Goal: Task Accomplishment & Management: Manage account settings

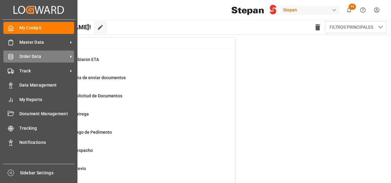
click at [33, 57] on span "Order Data" at bounding box center [43, 56] width 49 height 6
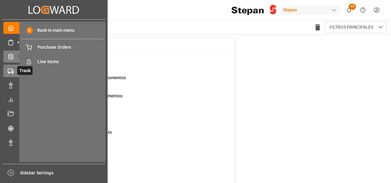
click at [11, 72] on icon at bounding box center [11, 71] width 6 height 6
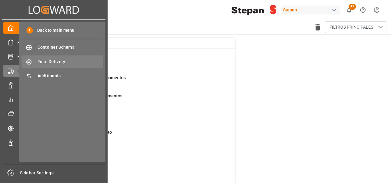
click at [45, 60] on span "Final Delivery" at bounding box center [71, 61] width 66 height 6
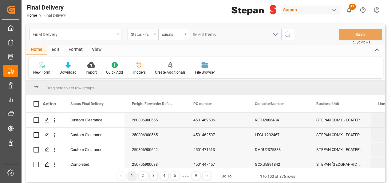
click at [152, 33] on div "Status Final Delivery" at bounding box center [143, 35] width 31 height 12
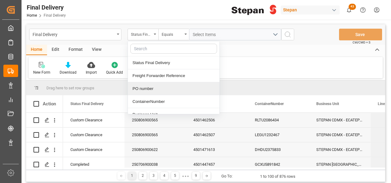
click at [147, 90] on div "PO number" at bounding box center [174, 88] width 92 height 13
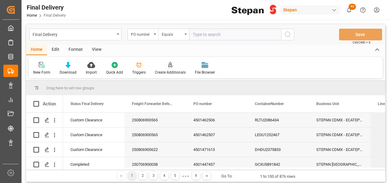
click at [213, 33] on input "text" at bounding box center [235, 35] width 92 height 12
type input "4501449446"
click at [293, 34] on button "search button" at bounding box center [288, 35] width 13 height 12
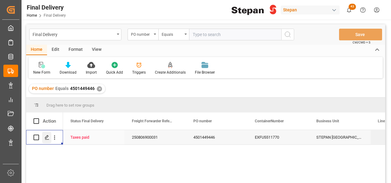
click at [45, 139] on icon "Press SPACE to select this row." at bounding box center [47, 137] width 5 height 5
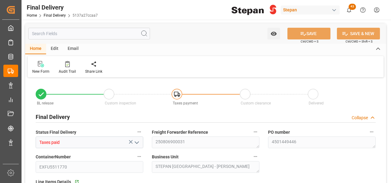
type input "16-08-2025"
type input "[DATE]"
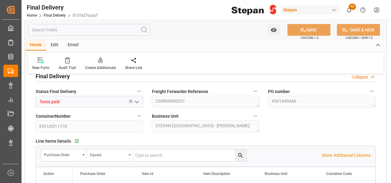
scroll to position [31, 0]
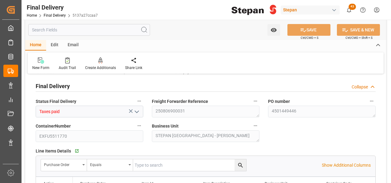
click at [265, 110] on div "PO number 4501449446" at bounding box center [322, 107] width 116 height 25
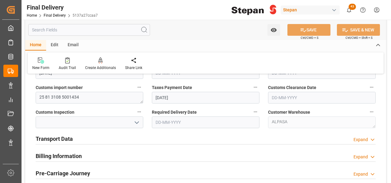
scroll to position [185, 0]
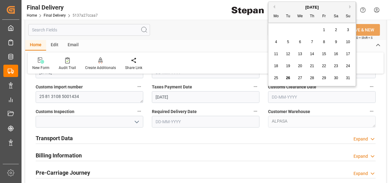
click at [284, 96] on input "text" at bounding box center [322, 97] width 108 height 12
click at [323, 65] on span "22" at bounding box center [324, 66] width 4 height 4
type input "[DATE]"
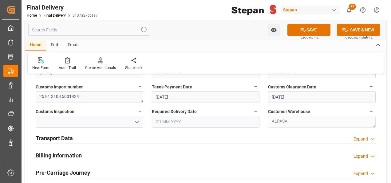
click at [138, 120] on icon "open menu" at bounding box center [136, 121] width 7 height 7
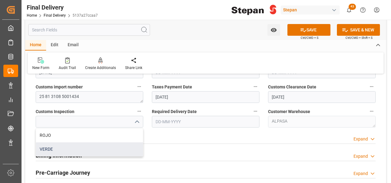
click at [42, 150] on div "VERDE" at bounding box center [89, 149] width 107 height 14
type input "VERDE"
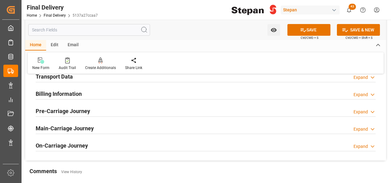
scroll to position [215, 0]
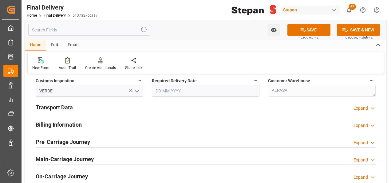
click at [75, 107] on div "Transport Data Expand" at bounding box center [206, 107] width 340 height 12
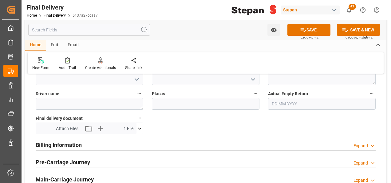
scroll to position [308, 0]
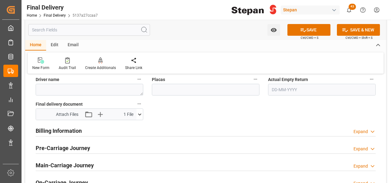
click at [70, 129] on h2 "Billing Information" at bounding box center [59, 130] width 46 height 8
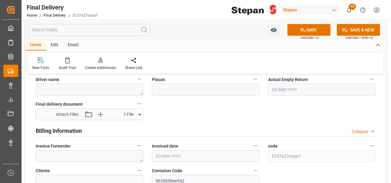
scroll to position [339, 0]
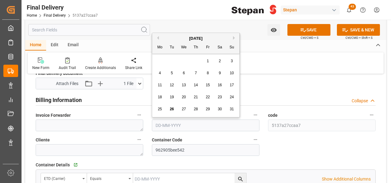
click at [165, 122] on input "text" at bounding box center [206, 125] width 108 height 12
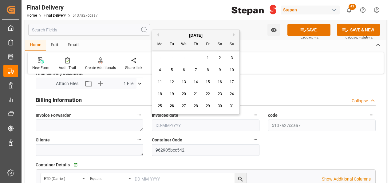
click at [161, 106] on span "25" at bounding box center [160, 106] width 4 height 4
type input "25-08-2025"
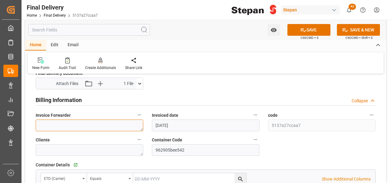
click at [43, 127] on textarea at bounding box center [90, 125] width 108 height 12
paste textarea "LM453624"
type textarea "LM453624"
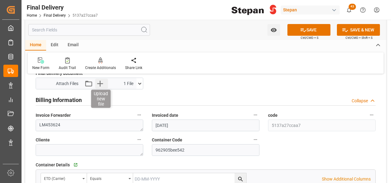
click at [98, 79] on icon "button" at bounding box center [100, 83] width 10 height 10
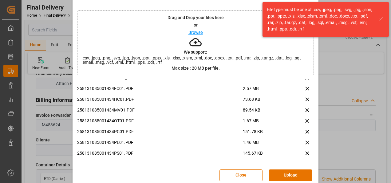
scroll to position [24, 0]
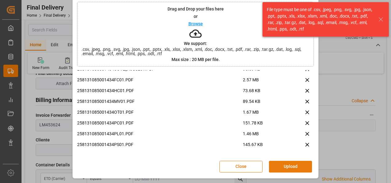
click at [295, 165] on button "Upload" at bounding box center [290, 167] width 43 height 12
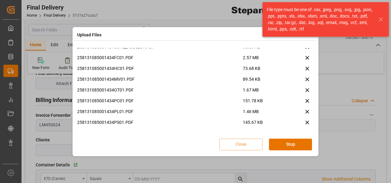
scroll to position [0, 0]
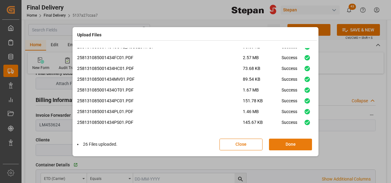
click at [293, 141] on button "Done" at bounding box center [290, 144] width 43 height 12
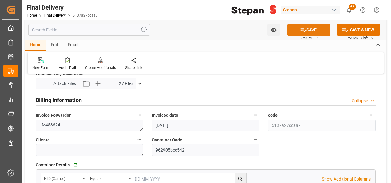
click at [305, 33] on button "SAVE" at bounding box center [309, 30] width 43 height 12
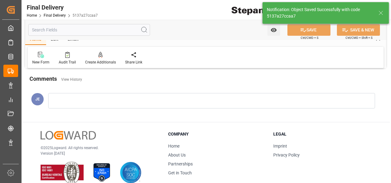
type input "Custom Clearance"
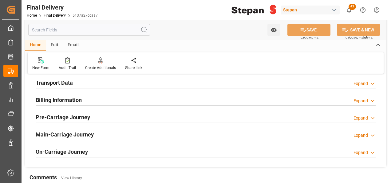
scroll to position [178, 0]
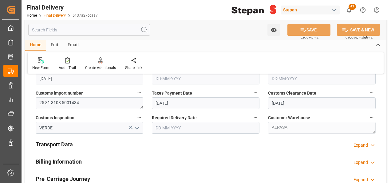
click at [51, 14] on link "Final Delivery" at bounding box center [55, 15] width 22 height 4
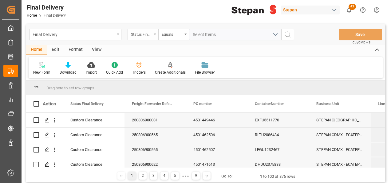
click at [152, 32] on div "Status Final Delivery" at bounding box center [141, 33] width 21 height 7
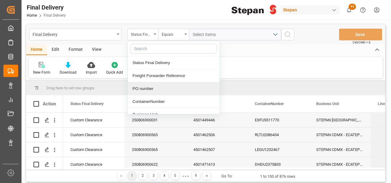
click at [144, 90] on div "PO number" at bounding box center [174, 88] width 92 height 13
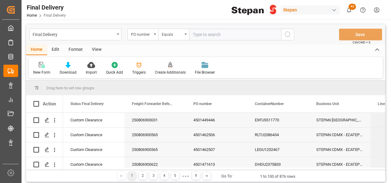
click at [198, 36] on input "text" at bounding box center [235, 35] width 92 height 12
type input "4501459238"
click at [287, 33] on icon "search button" at bounding box center [287, 34] width 7 height 7
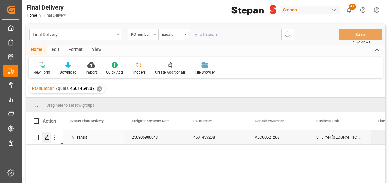
click at [47, 137] on icon "Press SPACE to select this row." at bounding box center [47, 137] width 5 height 5
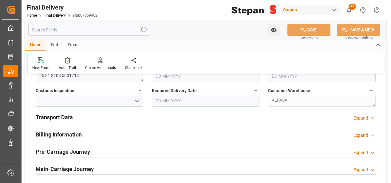
scroll to position [215, 0]
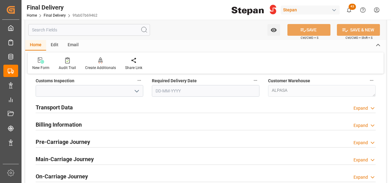
click at [72, 126] on h2 "Billing Information" at bounding box center [59, 124] width 46 height 8
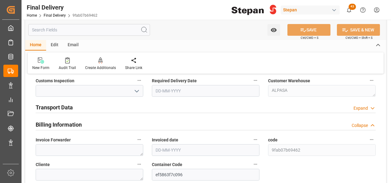
click at [64, 106] on h2 "Transport Data" at bounding box center [54, 107] width 37 height 8
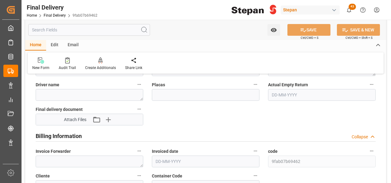
scroll to position [308, 0]
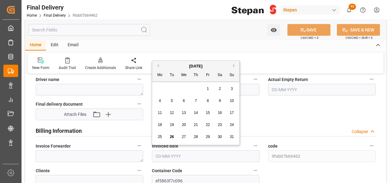
click at [164, 152] on input "text" at bounding box center [206, 156] width 108 height 12
click at [161, 87] on div "28 29 30 31 1 2 3" at bounding box center [196, 89] width 84 height 12
click at [159, 136] on span "25" at bounding box center [160, 136] width 4 height 4
type input "25-08-2025"
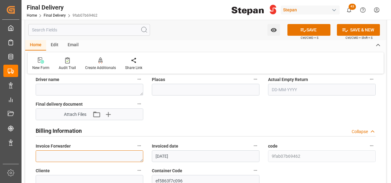
click at [54, 156] on textarea at bounding box center [90, 156] width 108 height 12
paste textarea "LM453625"
type textarea "LM453625"
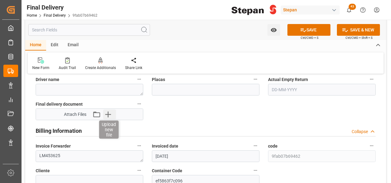
click at [106, 115] on icon "button" at bounding box center [108, 114] width 10 height 10
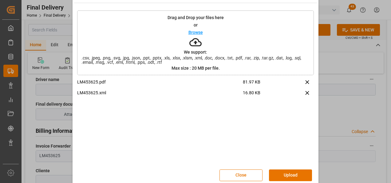
scroll to position [24, 0]
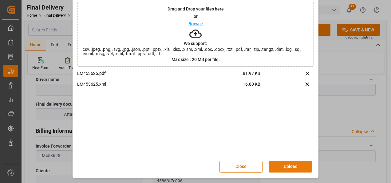
click at [290, 165] on button "Upload" at bounding box center [290, 167] width 43 height 12
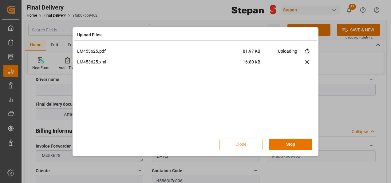
scroll to position [0, 0]
click at [290, 145] on button "Done" at bounding box center [290, 144] width 43 height 12
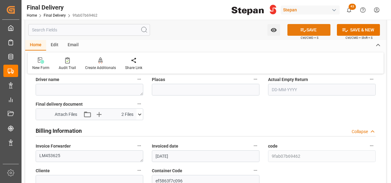
click at [305, 33] on button "SAVE" at bounding box center [309, 30] width 43 height 12
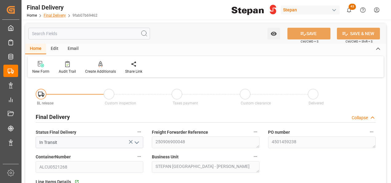
click at [53, 16] on link "Final Delivery" at bounding box center [55, 15] width 22 height 4
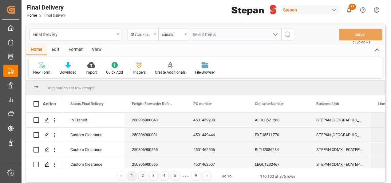
click at [149, 34] on div "Status Final Delivery" at bounding box center [141, 33] width 21 height 7
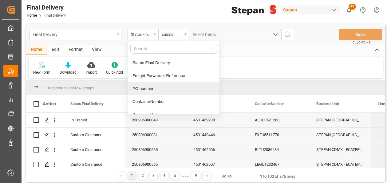
click at [140, 83] on div "PO number" at bounding box center [174, 88] width 92 height 13
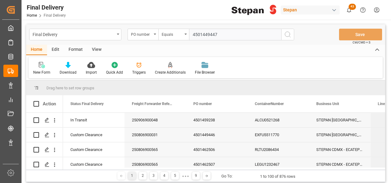
type input "4501449447"
click at [287, 31] on icon "search button" at bounding box center [287, 34] width 7 height 7
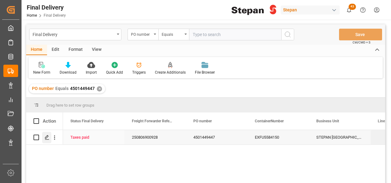
click at [46, 136] on icon "Press SPACE to select this row." at bounding box center [47, 137] width 5 height 5
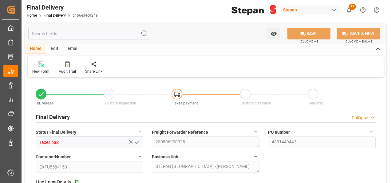
type input "Taxes paid"
type textarea "250806900928"
type textarea "4501449447"
type input "EXFU5584150"
type textarea "STEPAN MEXICO - MATAMOROS"
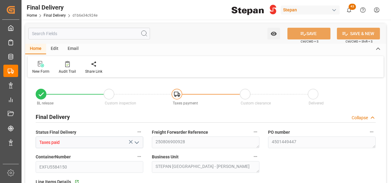
type textarea "25 81 3108 5001393"
type textarea "STEPAN [GEOGRAPHIC_DATA] S A DE C V - [PERSON_NAME]"
type input "20-08-2025"
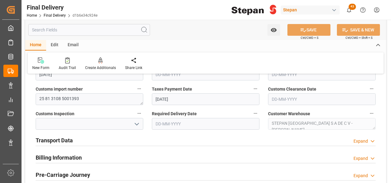
scroll to position [185, 0]
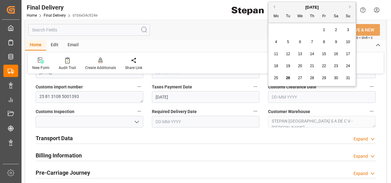
click at [285, 96] on input "text" at bounding box center [322, 97] width 108 height 12
click at [326, 66] on div "22" at bounding box center [325, 65] width 8 height 7
type input "[DATE]"
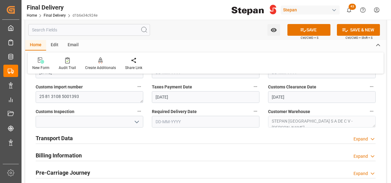
click at [132, 118] on button "open menu" at bounding box center [136, 122] width 9 height 10
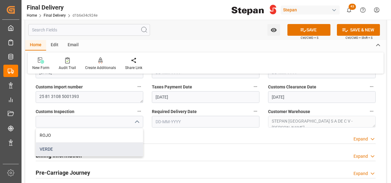
click at [44, 147] on div "VERDE" at bounding box center [89, 149] width 107 height 14
type input "VERDE"
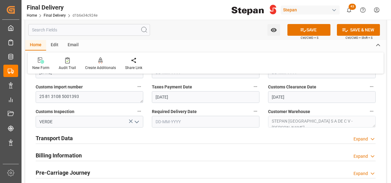
scroll to position [215, 0]
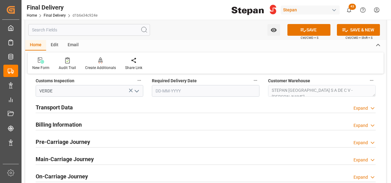
click at [61, 127] on h2 "Billing Information" at bounding box center [59, 124] width 46 height 8
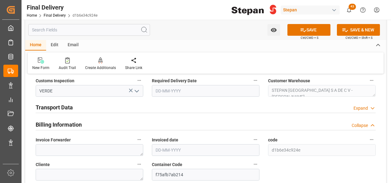
click at [63, 106] on h2 "Transport Data" at bounding box center [54, 107] width 37 height 8
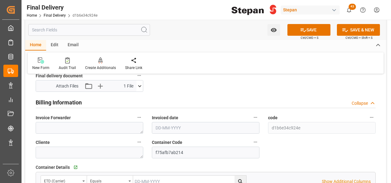
scroll to position [339, 0]
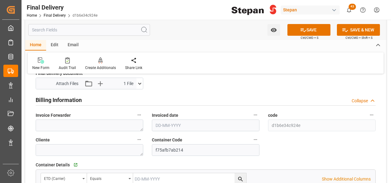
click at [174, 124] on input "text" at bounding box center [206, 125] width 108 height 12
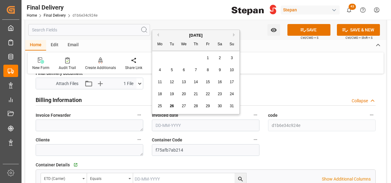
click at [173, 31] on div "August 2025 Mo Tu We Th Fr Sa Su" at bounding box center [195, 40] width 87 height 21
click at [159, 106] on span "25" at bounding box center [160, 106] width 4 height 4
type input "25-08-2025"
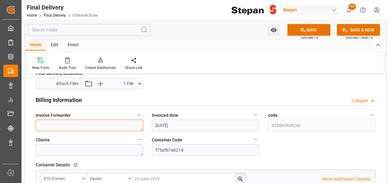
click at [49, 123] on textarea at bounding box center [90, 125] width 108 height 12
paste textarea "LM453626"
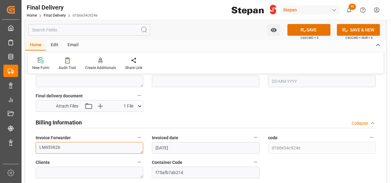
scroll to position [308, 0]
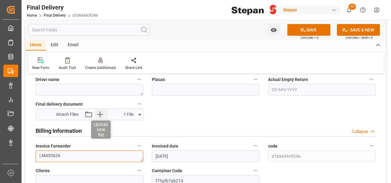
type textarea "LM453626"
click at [99, 114] on icon "button" at bounding box center [100, 114] width 6 height 6
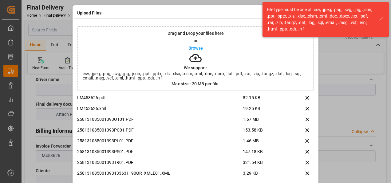
scroll to position [24, 0]
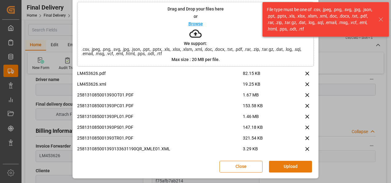
click at [290, 165] on button "Upload" at bounding box center [290, 167] width 43 height 12
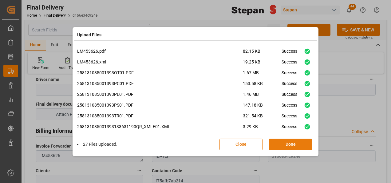
click at [289, 143] on button "Done" at bounding box center [290, 144] width 43 height 12
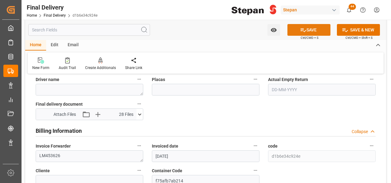
click at [309, 30] on button "SAVE" at bounding box center [309, 30] width 43 height 12
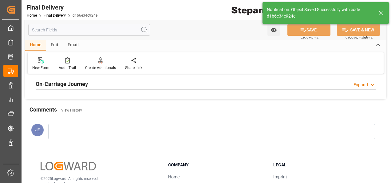
type textarea "ALPASA"
type input "Custom Clearance"
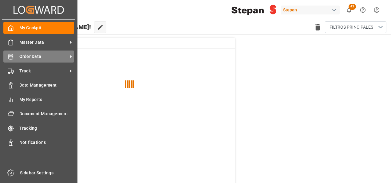
click at [25, 60] on div "Order Data Order Data" at bounding box center [38, 56] width 71 height 12
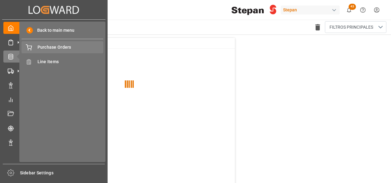
click at [42, 49] on span "Purchase Orders" at bounding box center [71, 47] width 66 height 6
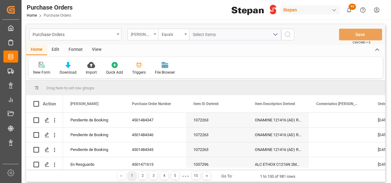
click at [156, 34] on icon "open menu" at bounding box center [155, 34] width 2 height 1
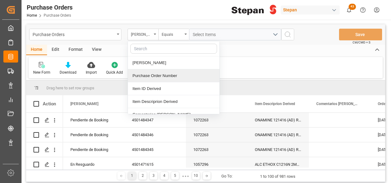
click at [148, 76] on div "Purchase Order Number" at bounding box center [174, 75] width 92 height 13
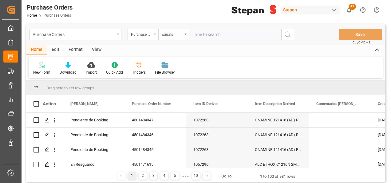
click at [183, 33] on div "Equals" at bounding box center [173, 35] width 31 height 12
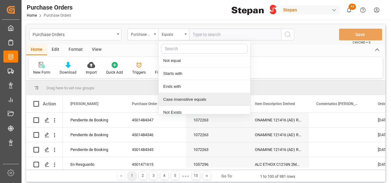
scroll to position [45, 0]
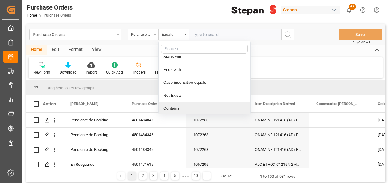
click at [173, 105] on div "Contains" at bounding box center [205, 108] width 92 height 13
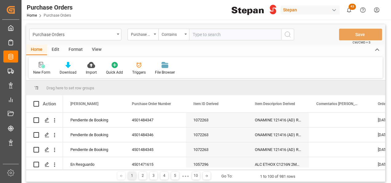
paste input "4501449447"
type input "4501449447,4501449446"
click at [288, 34] on icon "search button" at bounding box center [287, 34] width 7 height 7
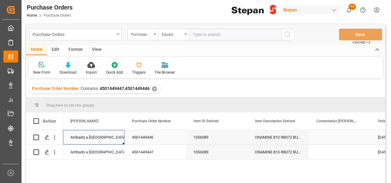
click at [99, 140] on div "Arribado a Puerto" at bounding box center [93, 137] width 47 height 14
click at [110, 140] on icon "open menu" at bounding box center [113, 140] width 7 height 7
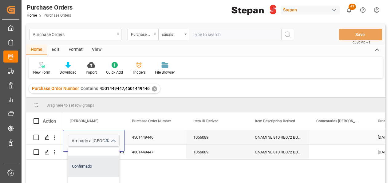
scroll to position [31, 0]
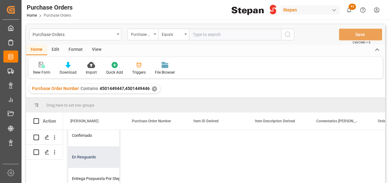
click at [87, 158] on div "En Resguardo" at bounding box center [99, 157] width 63 height 22
type input "En Resguardo"
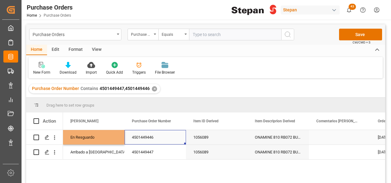
click at [156, 138] on div "4501449446" at bounding box center [156, 137] width 62 height 14
click at [105, 138] on div "En Resguardo" at bounding box center [93, 137] width 47 height 14
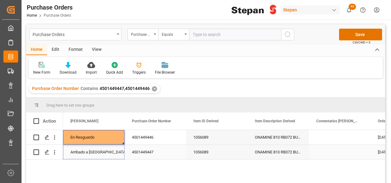
drag, startPoint x: 123, startPoint y: 143, endPoint x: 124, endPoint y: 148, distance: 4.7
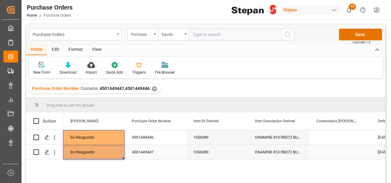
click at [172, 148] on div "4501449447" at bounding box center [156, 152] width 62 height 14
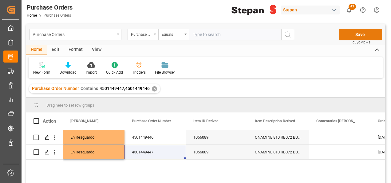
click at [356, 34] on button "Save" at bounding box center [360, 35] width 43 height 12
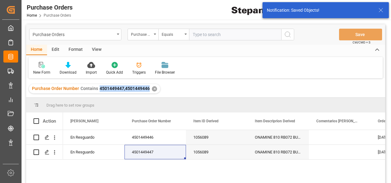
drag, startPoint x: 98, startPoint y: 88, endPoint x: 149, endPoint y: 94, distance: 51.4
click at [149, 94] on div "Purchase Order Number Contains 4501449447,4501449446 ✕" at bounding box center [205, 88] width 359 height 17
copy span "4501449447,4501449446"
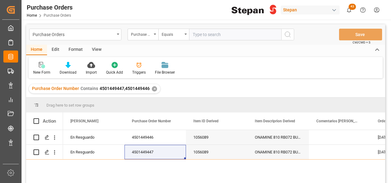
click at [154, 87] on div "✕" at bounding box center [154, 88] width 5 height 5
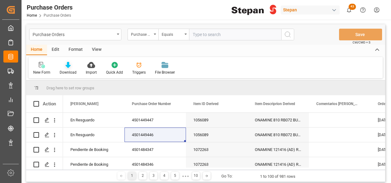
click at [68, 66] on icon at bounding box center [68, 65] width 5 height 6
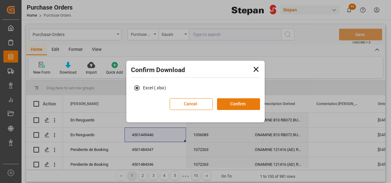
click at [235, 102] on button "Confirm" at bounding box center [238, 104] width 43 height 12
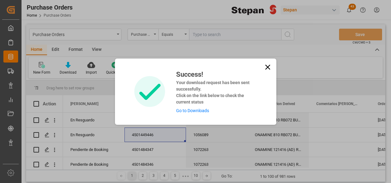
click at [189, 111] on link "Go to Downloads" at bounding box center [192, 110] width 33 height 5
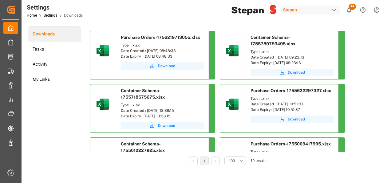
click at [162, 65] on span "Download" at bounding box center [166, 66] width 17 height 6
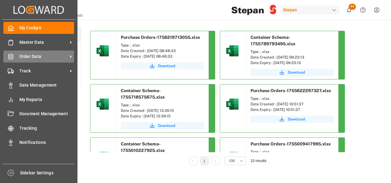
click at [34, 54] on span "Order Data" at bounding box center [43, 56] width 49 height 6
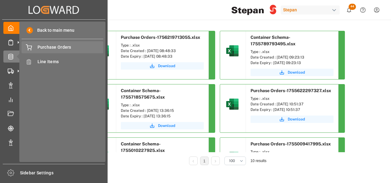
click at [52, 46] on span "Purchase Orders" at bounding box center [71, 47] width 66 height 6
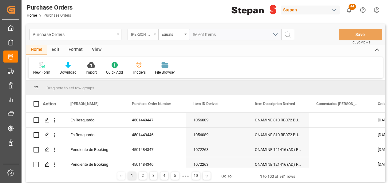
click at [154, 37] on div "Hito Stepan" at bounding box center [143, 35] width 31 height 12
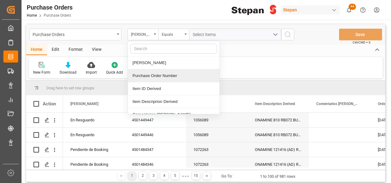
drag, startPoint x: 153, startPoint y: 75, endPoint x: 155, endPoint y: 66, distance: 8.9
click at [154, 74] on div "Purchase Order Number" at bounding box center [174, 75] width 92 height 13
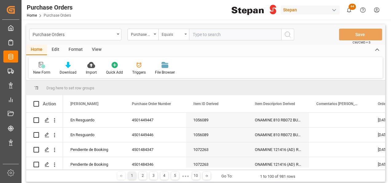
click at [184, 34] on div "Equals" at bounding box center [173, 35] width 31 height 12
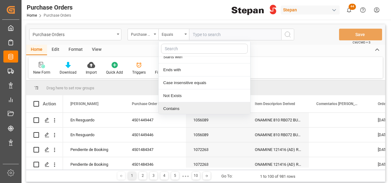
scroll to position [45, 0]
click at [173, 107] on div "Contains" at bounding box center [205, 108] width 92 height 13
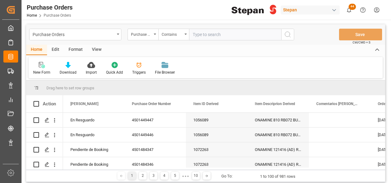
paste input "4501462533; 4501462575; 4501462539; 4501462578; 4501462580; 4501462583; 4501462…"
click at [254, 36] on input "4501462533; 4501462575; 4501462539; 4501462578; 4501462580; 4501462583; 4501462…" at bounding box center [235, 35] width 92 height 12
drag, startPoint x: 231, startPoint y: 32, endPoint x: 237, endPoint y: 34, distance: 6.6
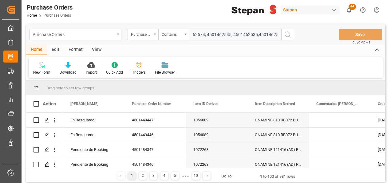
click at [231, 32] on input "4501462533; 4501462575; 4501462539; 4501462578; 4501462580; 4501462583; 4501462…" at bounding box center [235, 35] width 92 height 12
click at [206, 34] on input "4501462533; 4501462575; 4501462539; 4501462578; 4501462580; 4501462583; 4501462…" at bounding box center [235, 35] width 92 height 12
type input "4501462533,4501462575,4501462539,4501462578,4501462580,4501462583,4501462585,45…"
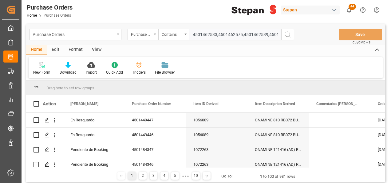
click at [286, 34] on icon "search button" at bounding box center [287, 34] width 7 height 7
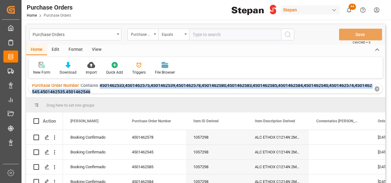
drag, startPoint x: 99, startPoint y: 85, endPoint x: 101, endPoint y: 92, distance: 7.9
click at [101, 92] on div "Purchase Order Number Contains 4501462533,4501462575,4501462539,4501462578,4501…" at bounding box center [202, 88] width 341 height 13
copy span "4501462533,4501462575,4501462539,4501462578,4501462580,4501462583,4501462585,45…"
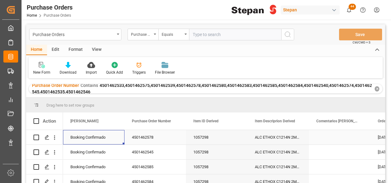
click at [90, 136] on div "Booking Confirmado" at bounding box center [93, 137] width 47 height 14
click at [115, 139] on icon "open menu" at bounding box center [113, 140] width 7 height 7
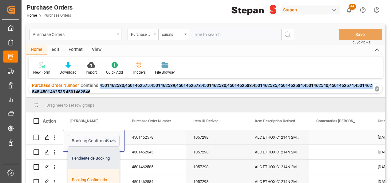
scroll to position [31, 0]
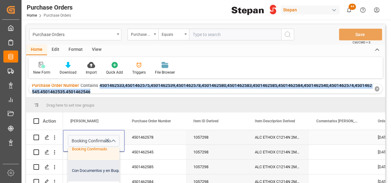
click at [88, 168] on div "Con Documentos y en Buque" at bounding box center [99, 171] width 63 height 22
type input "Con Documentos y en Buque"
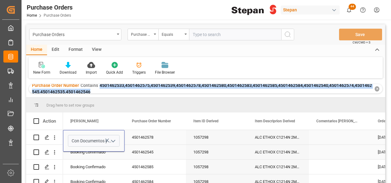
click at [111, 157] on div "Booking Confirmado" at bounding box center [93, 152] width 47 height 14
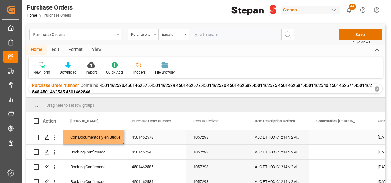
click at [108, 136] on div "Con Documentos y en Buque" at bounding box center [93, 137] width 47 height 14
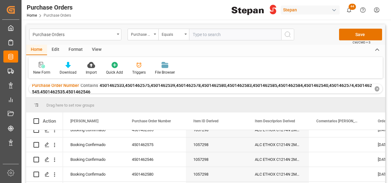
scroll to position [139, 0]
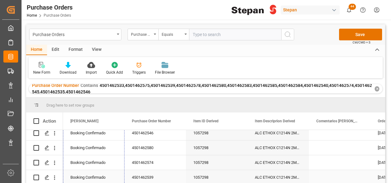
drag, startPoint x: 123, startPoint y: 143, endPoint x: 125, endPoint y: 153, distance: 10.0
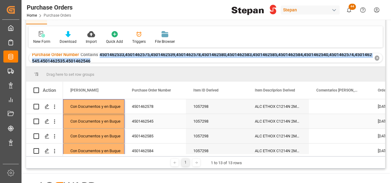
scroll to position [0, 0]
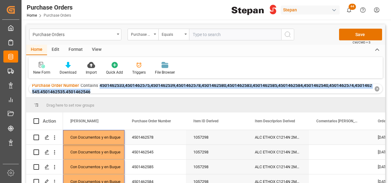
click at [149, 137] on div "4501462578" at bounding box center [156, 137] width 62 height 14
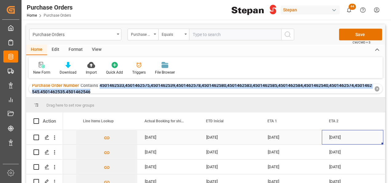
scroll to position [0, 726]
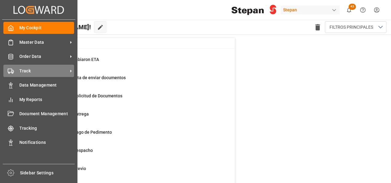
click at [24, 72] on span "Track" at bounding box center [43, 71] width 49 height 6
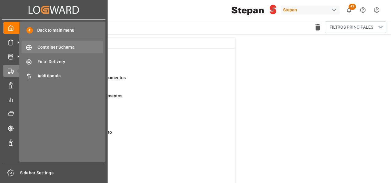
click at [55, 49] on span "Container Schema" at bounding box center [71, 47] width 66 height 6
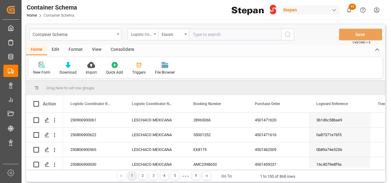
click at [154, 34] on icon "open menu" at bounding box center [155, 34] width 2 height 1
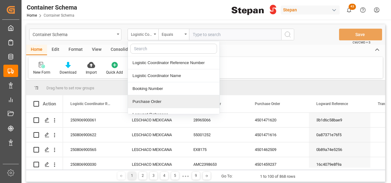
click at [148, 101] on div "Purchase Order" at bounding box center [174, 101] width 92 height 13
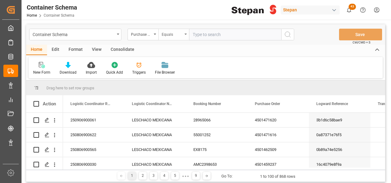
click at [185, 33] on div "Equals" at bounding box center [173, 35] width 31 height 12
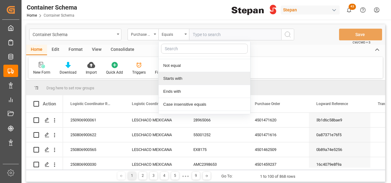
scroll to position [45, 0]
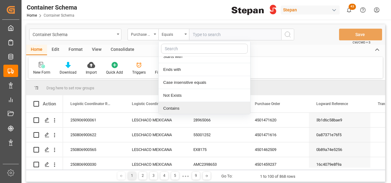
click at [174, 108] on div "Contains" at bounding box center [205, 108] width 92 height 13
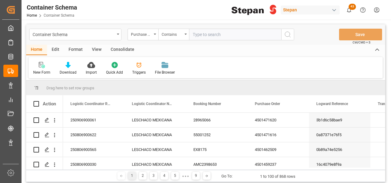
paste input "4501449447,4501449446"
type input "4501449447,4501449446"
click at [287, 34] on icon "search button" at bounding box center [287, 34] width 7 height 7
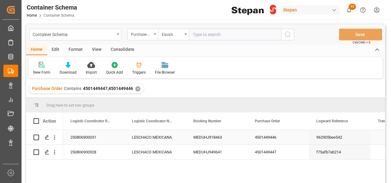
click at [110, 137] on div "250806900031" at bounding box center [94, 137] width 62 height 14
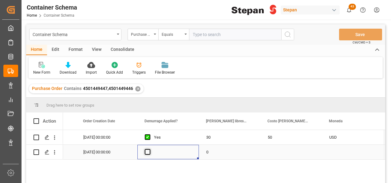
click at [147, 150] on span "Press SPACE to select this row." at bounding box center [148, 152] width 6 height 6
click at [150, 149] on input "Press SPACE to select this row." at bounding box center [150, 149] width 0 height 0
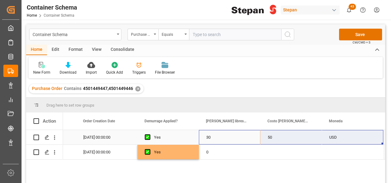
drag, startPoint x: 222, startPoint y: 134, endPoint x: 337, endPoint y: 140, distance: 114.9
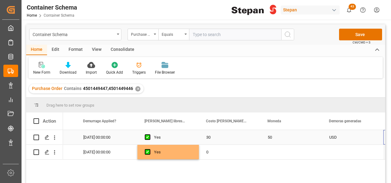
scroll to position [0, 726]
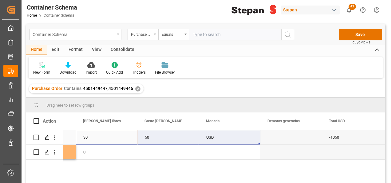
drag, startPoint x: 84, startPoint y: 136, endPoint x: 227, endPoint y: 138, distance: 142.8
drag, startPoint x: 260, startPoint y: 144, endPoint x: 259, endPoint y: 153, distance: 9.3
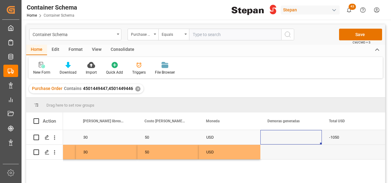
click at [287, 134] on div "Press SPACE to select this row." at bounding box center [292, 137] width 62 height 14
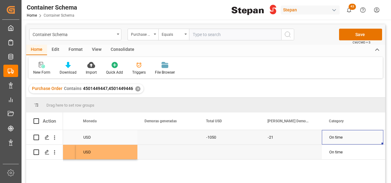
scroll to position [0, 911]
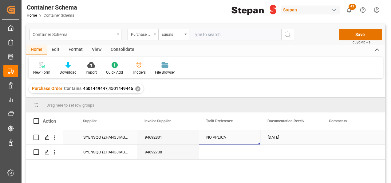
drag, startPoint x: 233, startPoint y: 139, endPoint x: 253, endPoint y: 140, distance: 20.3
click at [253, 140] on div "NO APLICA" at bounding box center [230, 137] width 62 height 14
drag, startPoint x: 260, startPoint y: 143, endPoint x: 261, endPoint y: 154, distance: 10.8
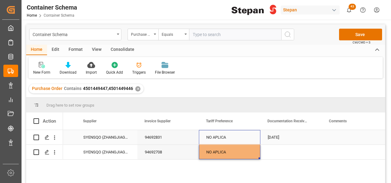
click at [246, 135] on div "NO APLICA" at bounding box center [230, 137] width 47 height 14
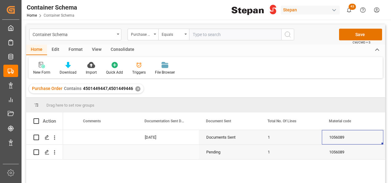
click at [155, 153] on div "Press SPACE to select this row." at bounding box center [169, 152] width 62 height 14
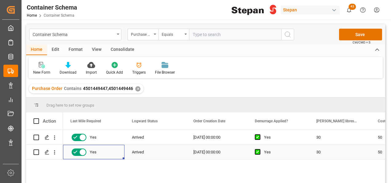
click at [204, 151] on div "[DATE] 00:00:00" at bounding box center [217, 152] width 62 height 14
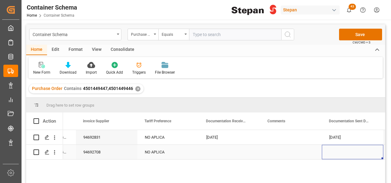
click at [219, 154] on div "Press SPACE to select this row." at bounding box center [230, 152] width 62 height 14
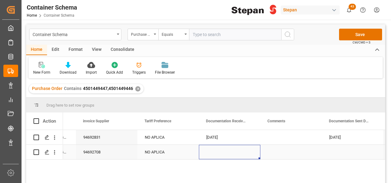
click at [219, 154] on div "Press SPACE to select this row." at bounding box center [230, 152] width 62 height 14
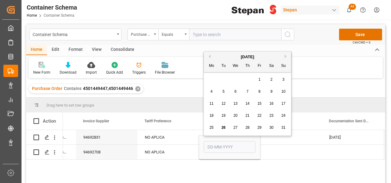
click at [210, 55] on button "Previous Month" at bounding box center [209, 56] width 4 height 4
click at [245, 127] on div "26" at bounding box center [248, 127] width 8 height 7
type input "[DATE]"
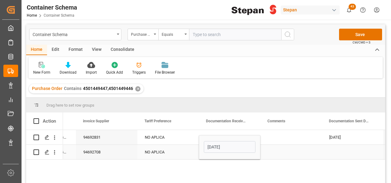
click at [345, 146] on div "Press SPACE to select this row." at bounding box center [353, 152] width 62 height 14
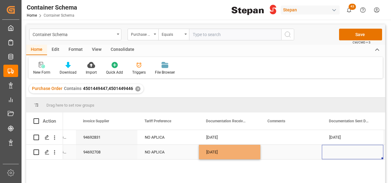
click at [345, 146] on div "Press SPACE to select this row." at bounding box center [353, 152] width 62 height 14
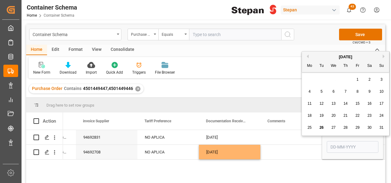
click at [308, 55] on button "Previous Month" at bounding box center [307, 56] width 4 height 4
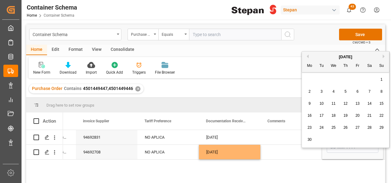
click at [347, 126] on span "26" at bounding box center [346, 127] width 4 height 4
type input "[DATE]"
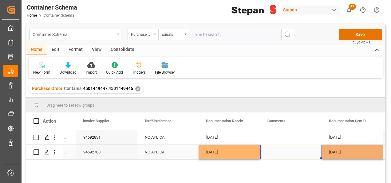
click at [294, 153] on div "Press SPACE to select this row." at bounding box center [292, 152] width 62 height 14
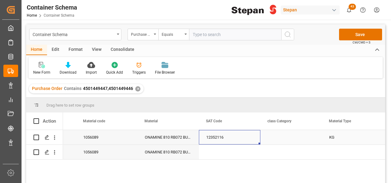
click at [219, 136] on div "12352116" at bounding box center [230, 137] width 62 height 14
drag, startPoint x: 259, startPoint y: 143, endPoint x: 259, endPoint y: 152, distance: 8.9
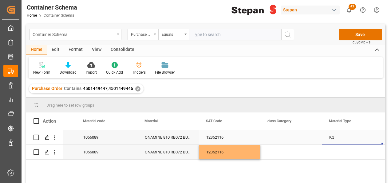
click at [339, 137] on div "KG" at bounding box center [353, 137] width 47 height 14
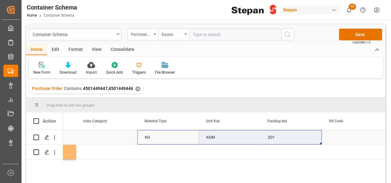
drag, startPoint x: 144, startPoint y: 135, endPoint x: 304, endPoint y: 136, distance: 159.7
drag, startPoint x: 321, startPoint y: 143, endPoint x: 321, endPoint y: 153, distance: 9.5
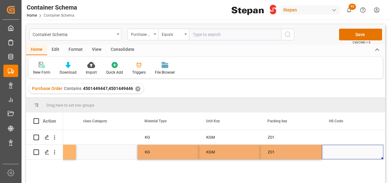
click at [336, 150] on div "Press SPACE to select this row." at bounding box center [353, 152] width 62 height 14
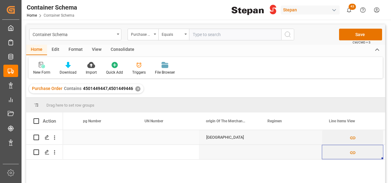
click at [218, 130] on div "[GEOGRAPHIC_DATA]" at bounding box center [230, 137] width 62 height 14
drag, startPoint x: 260, startPoint y: 144, endPoint x: 259, endPoint y: 158, distance: 13.6
click at [282, 151] on div "Press SPACE to select this row." at bounding box center [292, 152] width 62 height 14
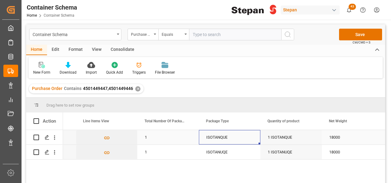
click at [215, 137] on div "ISOTANQUE" at bounding box center [230, 137] width 62 height 14
drag, startPoint x: 259, startPoint y: 143, endPoint x: 258, endPoint y: 150, distance: 6.9
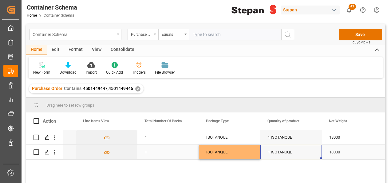
click at [289, 152] on div "1 ISOTANUQE" at bounding box center [292, 152] width 62 height 14
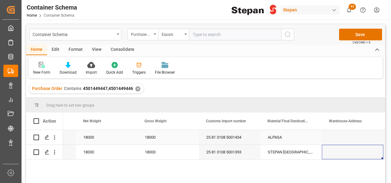
click at [291, 137] on div "ALPASA" at bounding box center [292, 137] width 62 height 14
drag, startPoint x: 321, startPoint y: 144, endPoint x: 321, endPoint y: 154, distance: 9.9
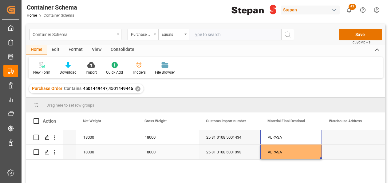
click at [311, 153] on div "ALPASA" at bounding box center [292, 152] width 62 height 14
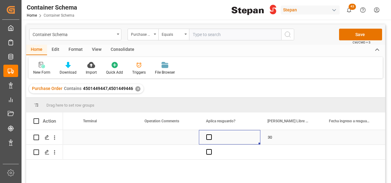
click at [211, 140] on div "Press SPACE to select this row." at bounding box center [230, 137] width 62 height 14
click at [207, 153] on span "Press SPACE to select this row." at bounding box center [210, 152] width 6 height 6
click at [211, 149] on input "Press SPACE to select this row." at bounding box center [211, 149] width 0 height 0
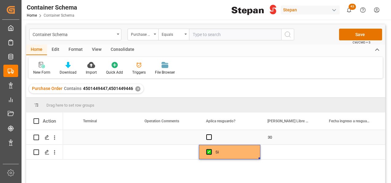
click at [209, 141] on div "Press SPACE to select this row." at bounding box center [230, 137] width 62 height 14
click at [208, 136] on span "Press SPACE to select this row." at bounding box center [210, 137] width 6 height 6
click at [211, 134] on input "Press SPACE to select this row." at bounding box center [211, 134] width 0 height 0
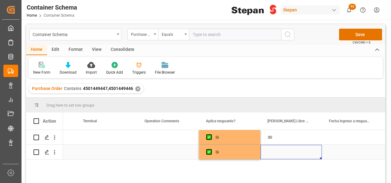
click at [277, 155] on div "Press SPACE to select this row." at bounding box center [292, 152] width 62 height 14
click at [277, 155] on div "Press SPACE to select this row." at bounding box center [292, 149] width 62 height 22
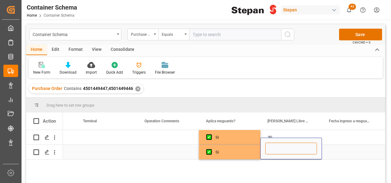
click at [279, 150] on input "Press SPACE to select this row." at bounding box center [292, 148] width 52 height 12
type input "30"
click at [336, 136] on div "Press SPACE to select this row." at bounding box center [353, 137] width 62 height 14
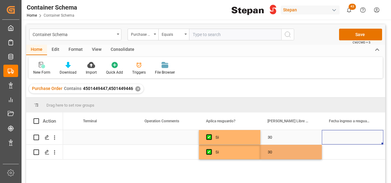
click at [336, 136] on div "Press SPACE to select this row." at bounding box center [353, 137] width 62 height 14
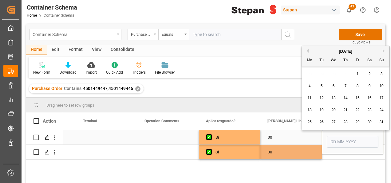
click at [336, 136] on input "Press SPACE to select this row." at bounding box center [353, 142] width 52 height 12
click at [323, 52] on div "[DATE]" at bounding box center [345, 51] width 87 height 6
click at [360, 111] on div "22" at bounding box center [358, 109] width 8 height 7
type input "[DATE]"
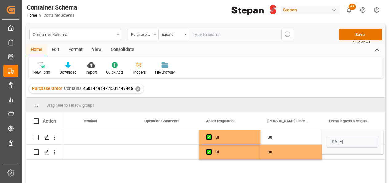
click at [343, 160] on div "Si 30 [DATE] Si 30" at bounding box center [224, 158] width 323 height 57
click at [341, 155] on div "Press SPACE to select this row." at bounding box center [353, 152] width 62 height 14
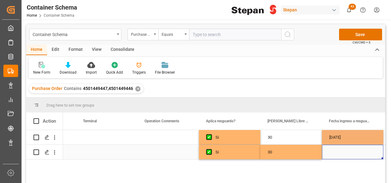
click at [341, 154] on div "Press SPACE to select this row." at bounding box center [353, 152] width 62 height 14
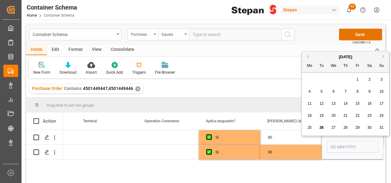
click at [357, 116] on span "22" at bounding box center [358, 115] width 4 height 4
type input "[DATE]"
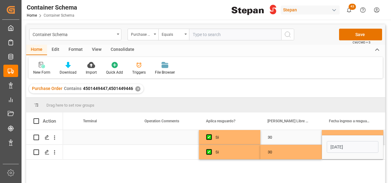
click at [302, 136] on div "30" at bounding box center [292, 137] width 62 height 14
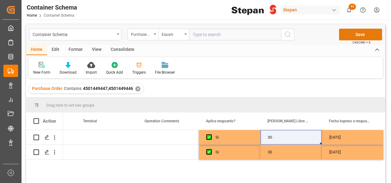
click at [359, 36] on button "Save" at bounding box center [360, 35] width 43 height 12
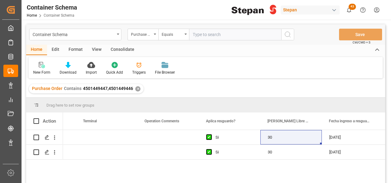
click at [136, 88] on div "✕" at bounding box center [137, 88] width 5 height 5
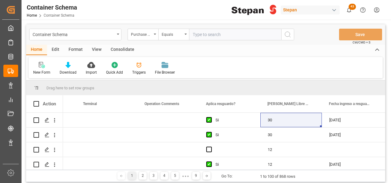
scroll to position [0, 3250]
click at [77, 50] on div "Format" at bounding box center [75, 50] width 23 height 10
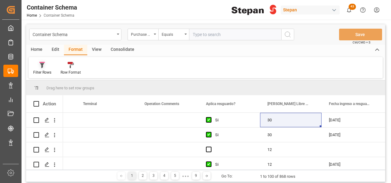
click at [44, 63] on icon at bounding box center [42, 65] width 4 height 5
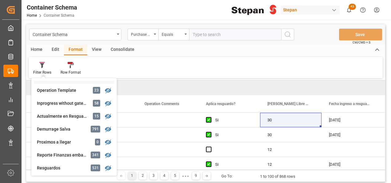
scroll to position [123, 0]
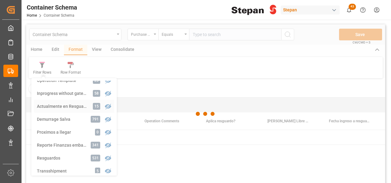
click at [73, 106] on div "Container Schema Purchase Order Equals Save Ctrl/CMD + S Home Edit Format View …" at bounding box center [205, 111] width 359 height 175
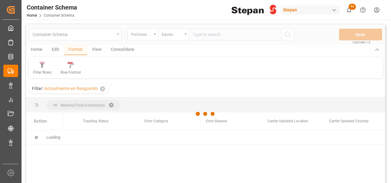
scroll to position [31, 0]
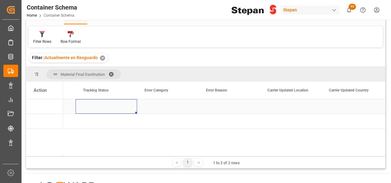
click at [117, 107] on div "Press SPACE to select this row." at bounding box center [107, 106] width 62 height 14
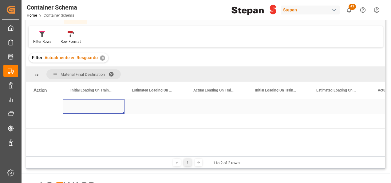
scroll to position [0, 2154]
